Goal: Transaction & Acquisition: Download file/media

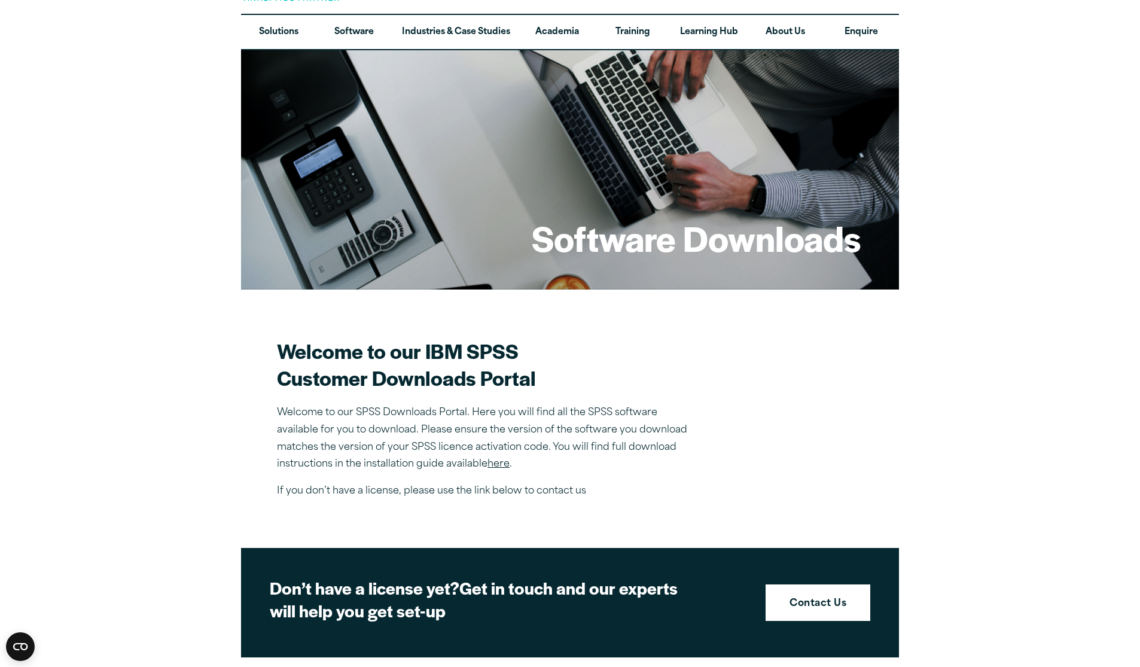
scroll to position [41, 0]
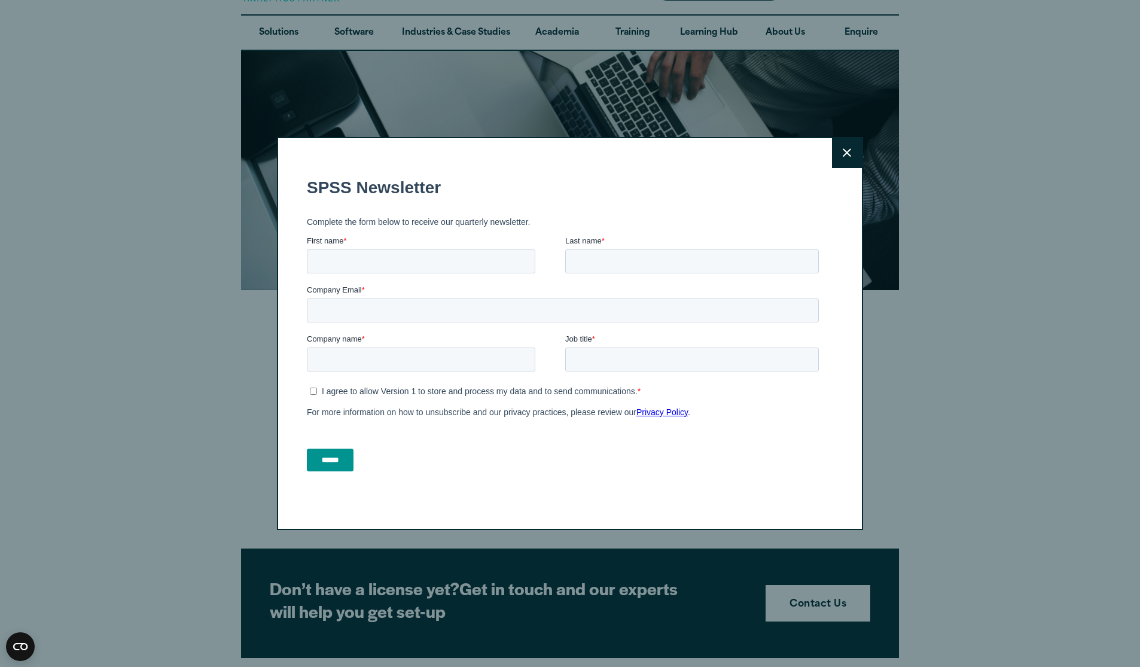
click at [834, 157] on button "Close" at bounding box center [847, 153] width 30 height 30
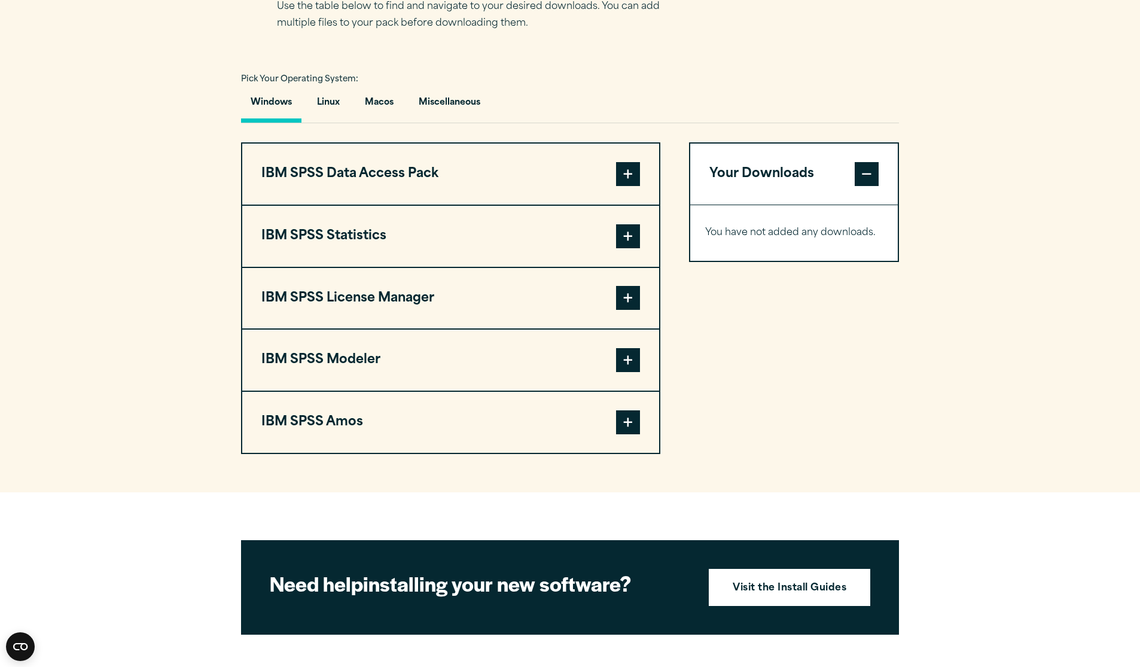
scroll to position [826, 0]
click at [393, 96] on button "Macos" at bounding box center [379, 105] width 48 height 34
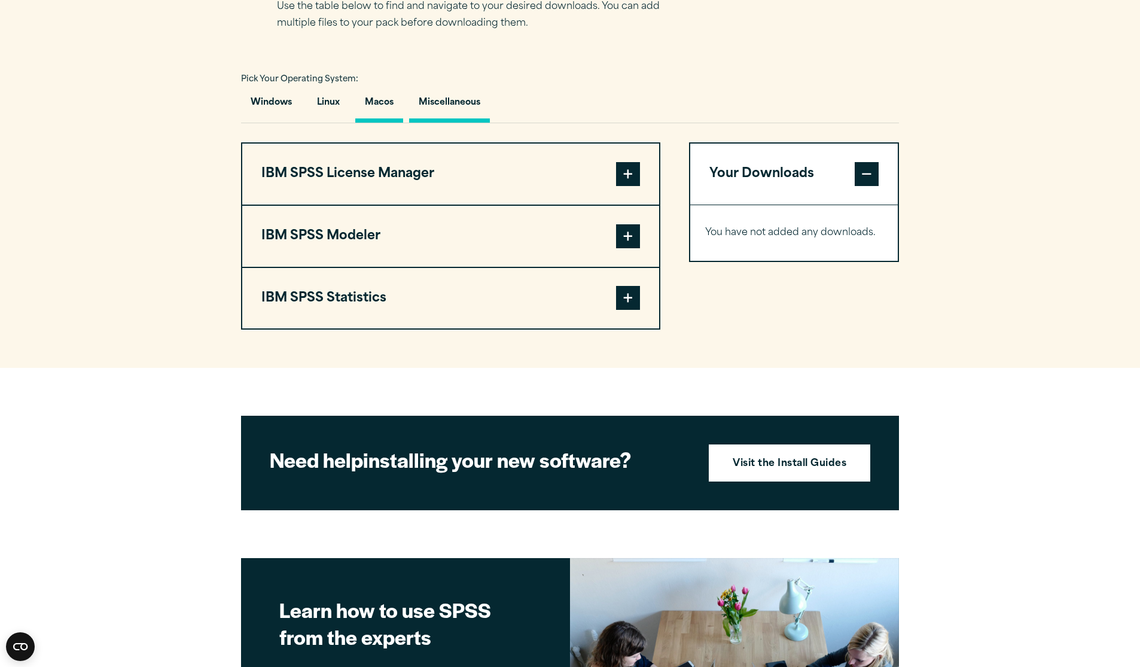
click at [460, 94] on button "Miscellaneous" at bounding box center [449, 105] width 81 height 34
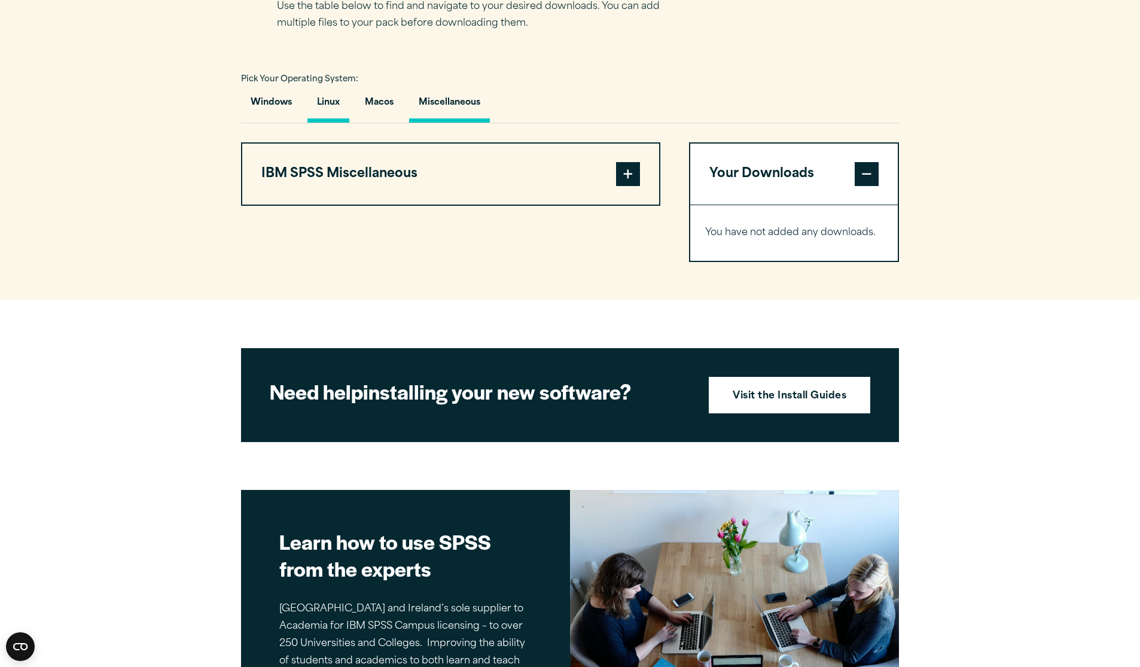
click at [338, 100] on button "Linux" at bounding box center [328, 105] width 42 height 34
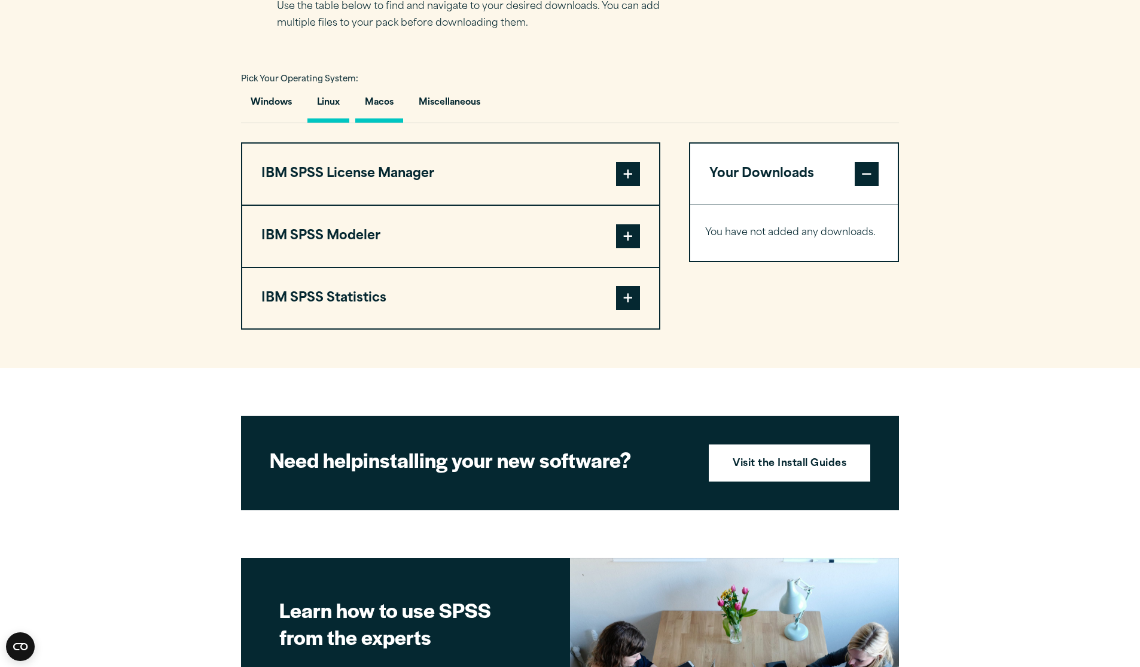
click at [364, 103] on button "Macos" at bounding box center [379, 105] width 48 height 34
click at [372, 103] on button "Macos" at bounding box center [379, 105] width 48 height 34
click at [285, 99] on button "Windows" at bounding box center [271, 105] width 60 height 34
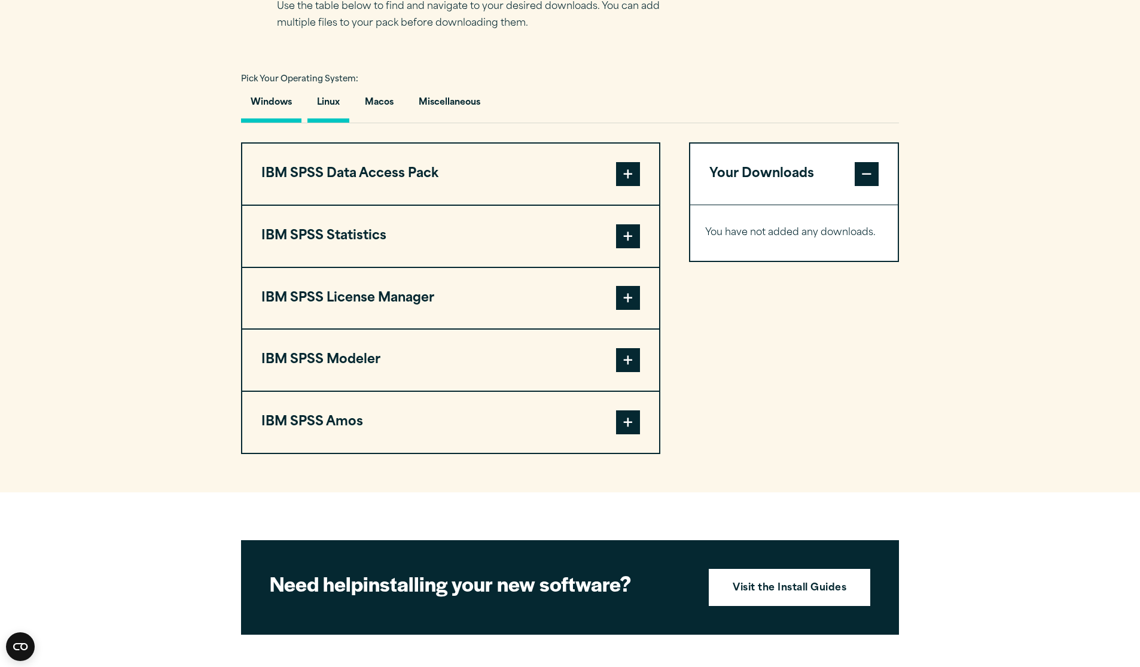
click at [322, 97] on button "Linux" at bounding box center [328, 105] width 42 height 34
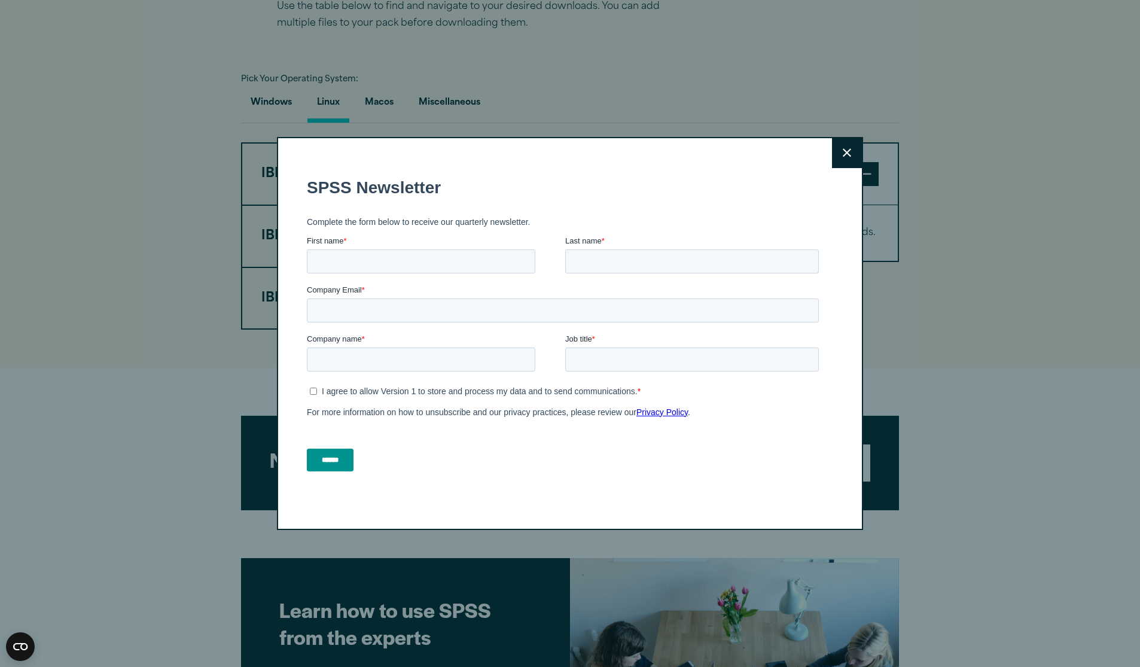
click at [856, 151] on button "Close" at bounding box center [847, 153] width 30 height 30
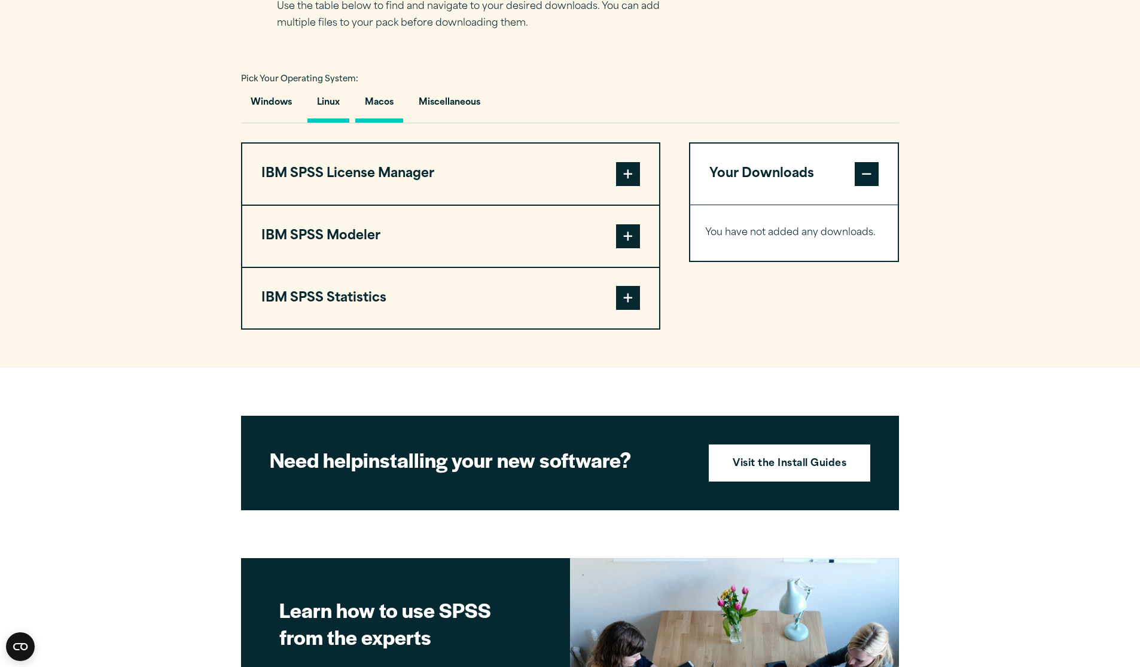
click at [393, 96] on button "Macos" at bounding box center [379, 105] width 48 height 34
click at [380, 102] on button "Macos" at bounding box center [379, 105] width 48 height 34
click at [371, 102] on button "Macos" at bounding box center [379, 105] width 48 height 34
click at [633, 295] on span at bounding box center [628, 298] width 24 height 24
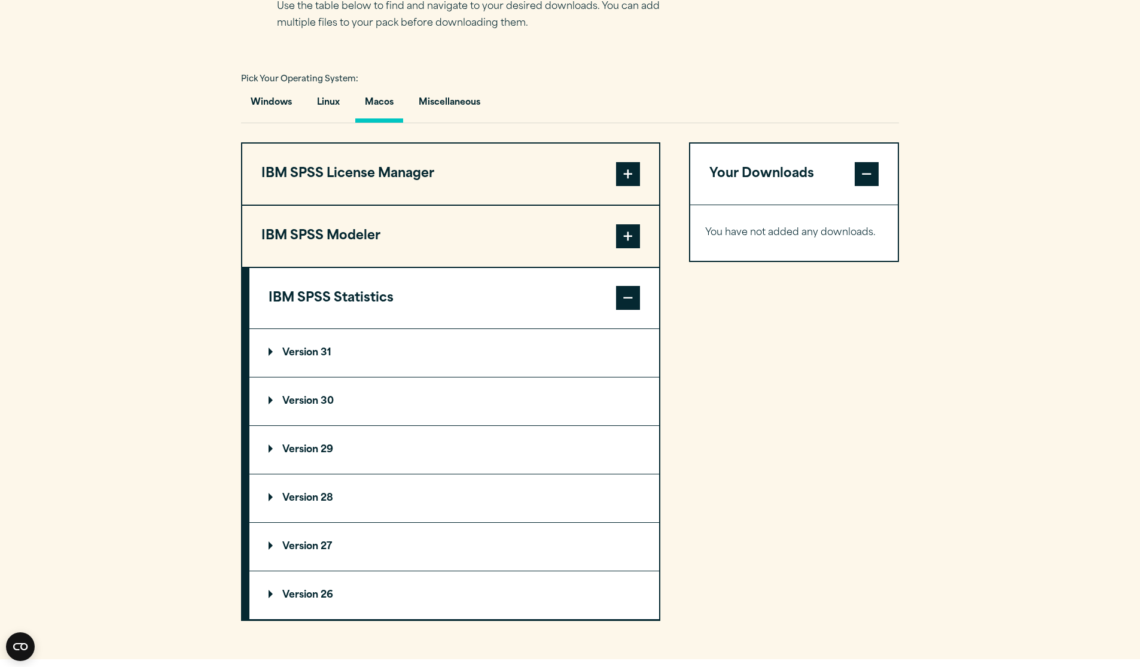
click at [322, 349] on p "Version 31" at bounding box center [299, 353] width 63 height 10
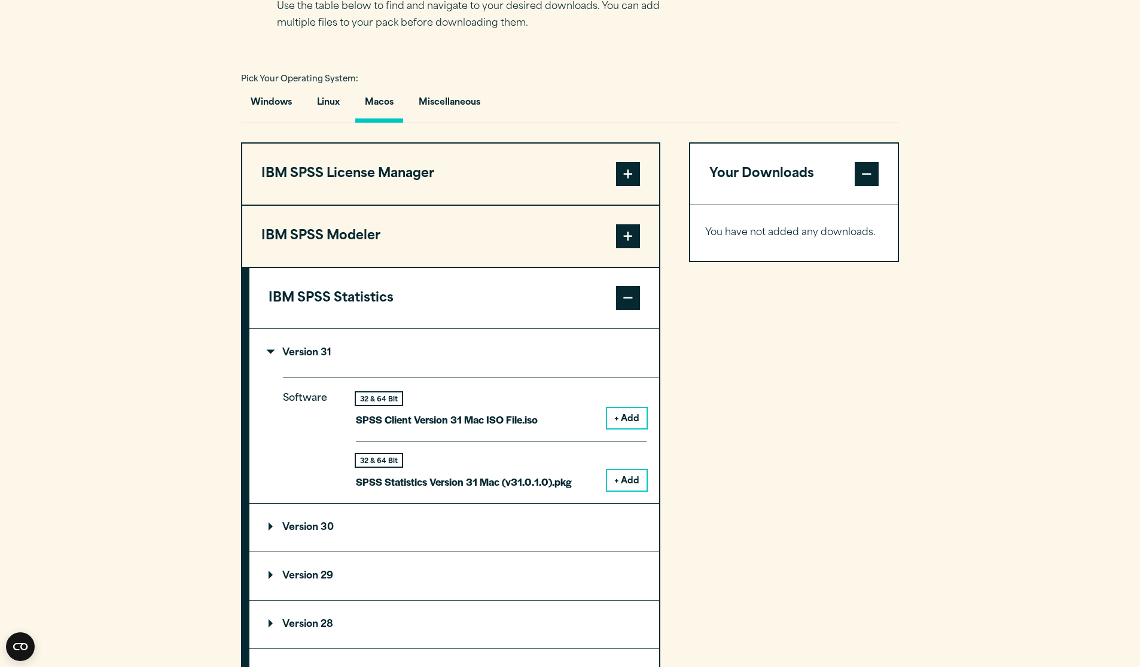
click at [330, 546] on summary "Version 30" at bounding box center [454, 527] width 410 height 48
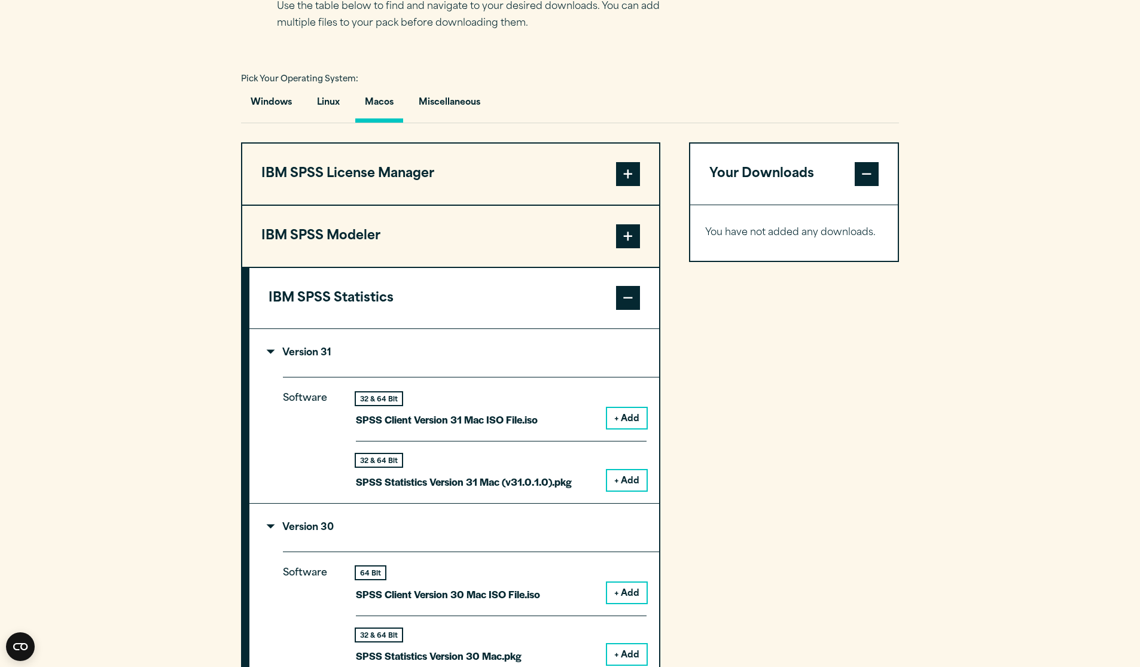
click at [304, 528] on p "Version 30" at bounding box center [300, 528] width 65 height 10
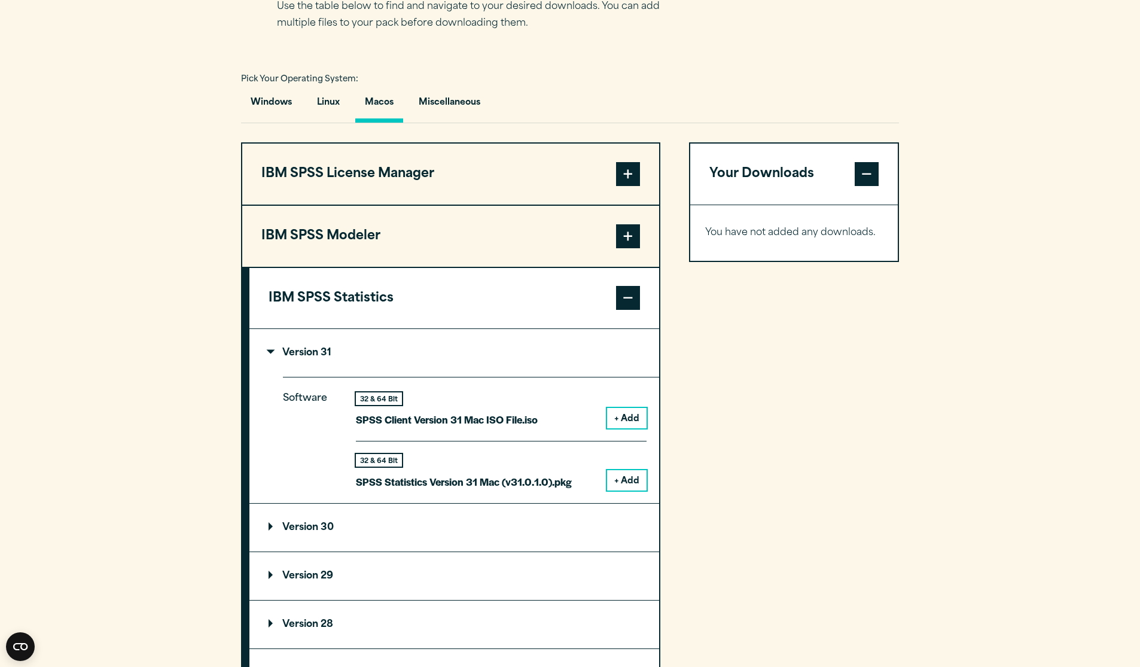
click at [625, 477] on button "+ Add" at bounding box center [626, 480] width 39 height 20
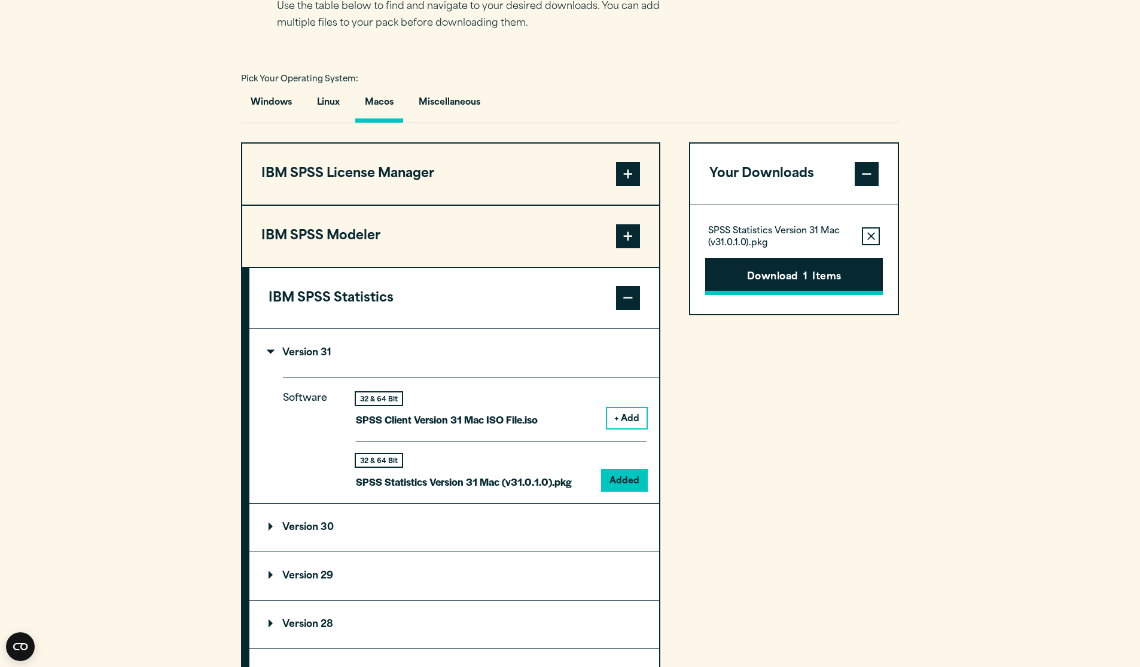
click at [751, 271] on button "Download 1 Items" at bounding box center [794, 276] width 178 height 37
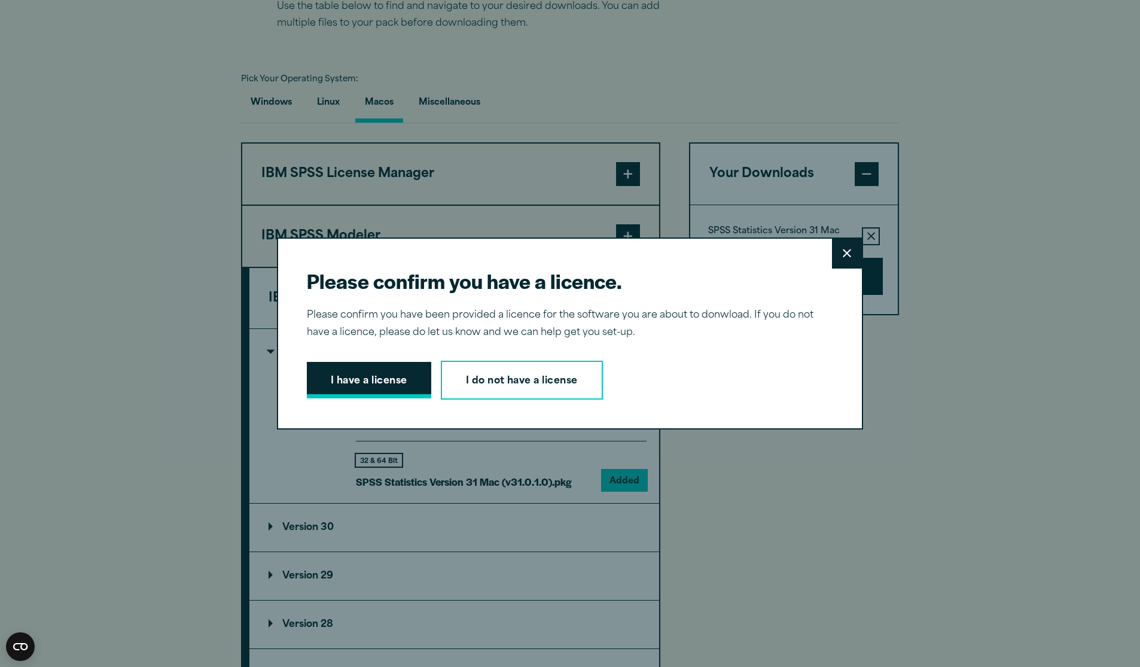
click at [342, 389] on button "I have a license" at bounding box center [369, 380] width 124 height 37
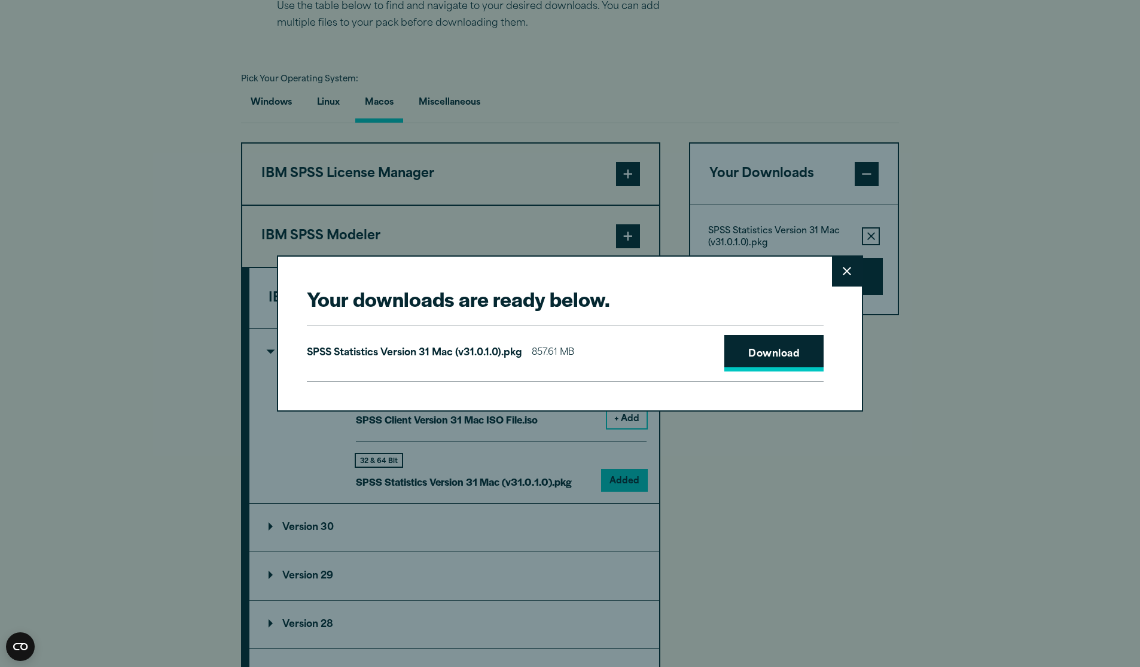
click at [785, 349] on link "Download" at bounding box center [773, 353] width 99 height 37
